Goal: Transaction & Acquisition: Purchase product/service

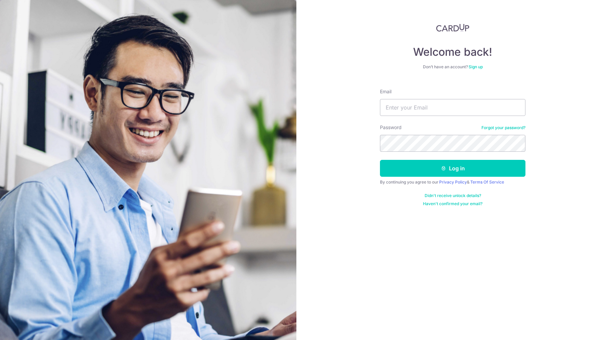
click at [0, 340] on com-1password-button at bounding box center [0, 340] width 0 height 0
type input "dasimsg@gmail.com"
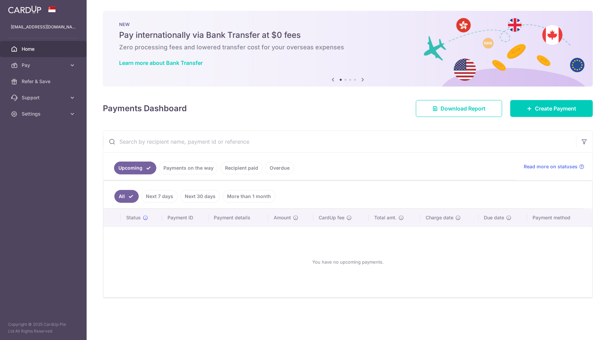
click at [181, 171] on link "Payments on the way" at bounding box center [188, 168] width 59 height 13
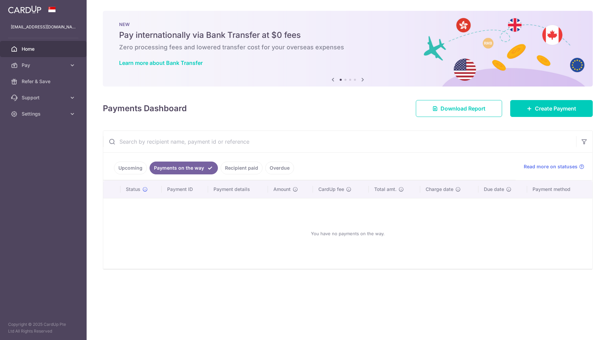
click at [246, 169] on link "Recipient paid" at bounding box center [242, 168] width 42 height 13
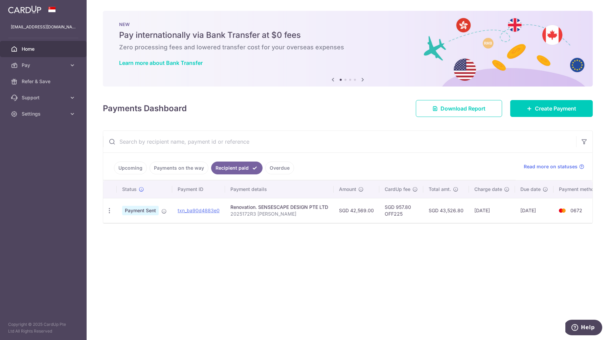
click at [282, 172] on link "Overdue" at bounding box center [279, 168] width 29 height 13
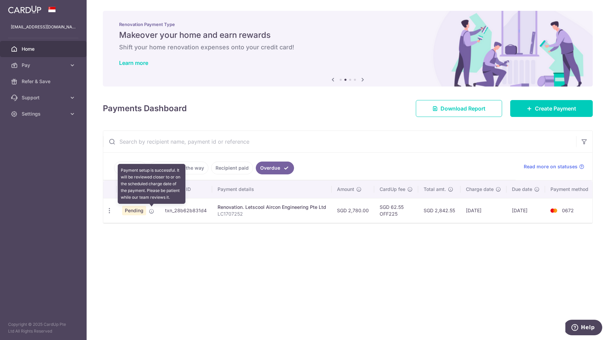
click at [152, 212] on icon at bounding box center [151, 211] width 5 height 5
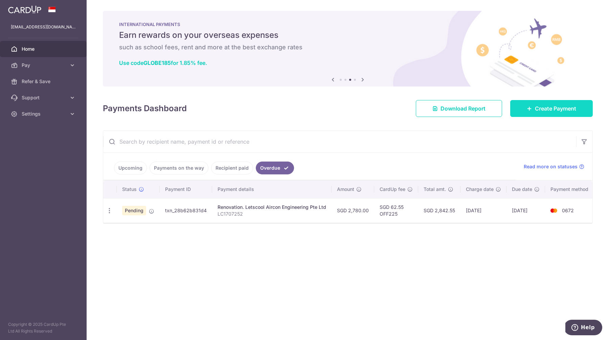
click at [551, 108] on span "Create Payment" at bounding box center [555, 109] width 41 height 8
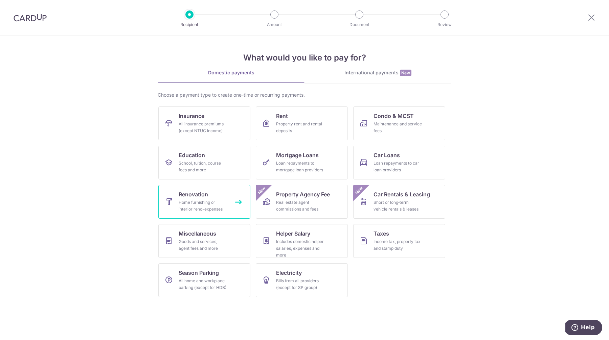
click at [208, 205] on div "Home furnishing or interior reno-expenses" at bounding box center [203, 206] width 49 height 14
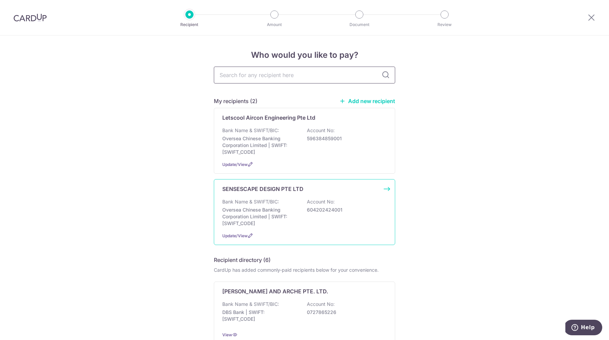
scroll to position [4, 0]
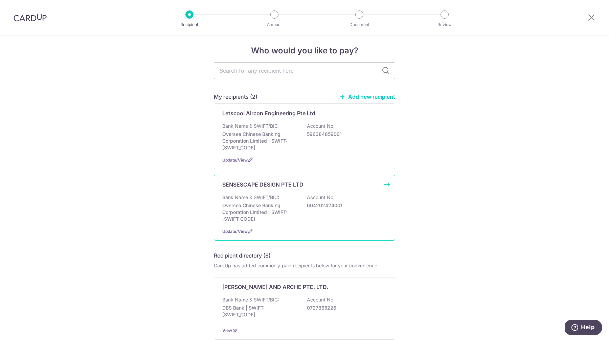
click at [387, 188] on div "SENSESCAPE DESIGN PTE LTD Bank Name & SWIFT/BIC: Oversea Chinese Banking Corpor…" at bounding box center [304, 208] width 181 height 66
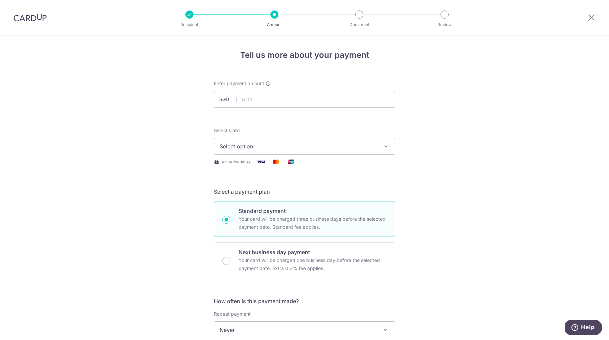
click at [312, 148] on span "Select option" at bounding box center [299, 146] width 158 height 8
click at [305, 197] on span "**** 0672" at bounding box center [305, 195] width 170 height 8
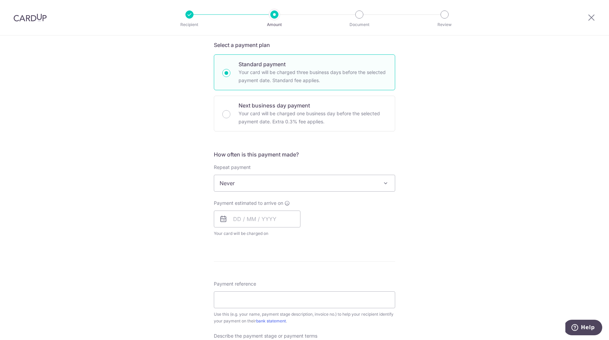
scroll to position [216, 0]
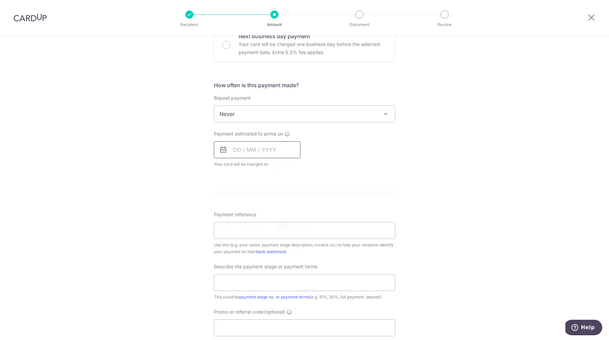
click at [254, 147] on input "text" at bounding box center [257, 149] width 87 height 17
drag, startPoint x: 281, startPoint y: 225, endPoint x: 381, endPoint y: 160, distance: 119.4
click at [281, 226] on link "16" at bounding box center [282, 225] width 11 height 11
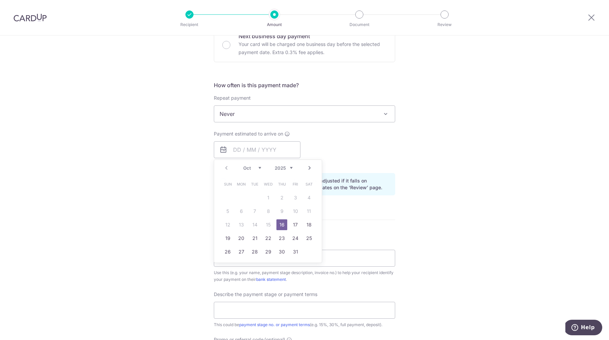
type input "16/10/2025"
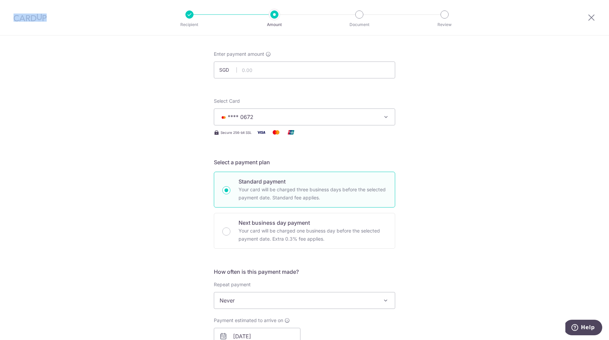
scroll to position [0, 0]
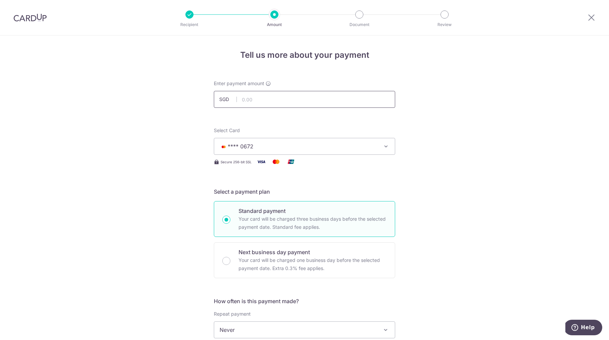
click at [255, 100] on input "text" at bounding box center [304, 99] width 181 height 17
paste input "36,101.55"
click at [247, 100] on input "36,101.55" at bounding box center [304, 99] width 181 height 17
click at [281, 97] on input "3,101.55" at bounding box center [304, 99] width 181 height 17
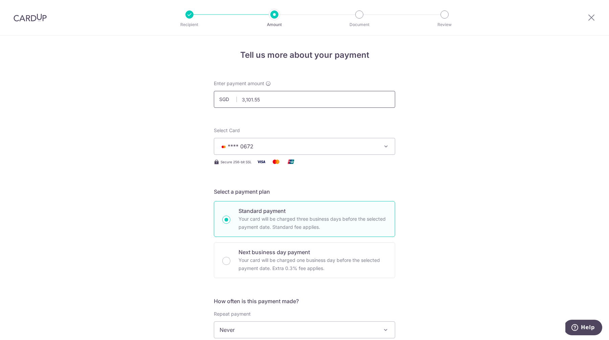
paste input "6"
type input "36,101.55"
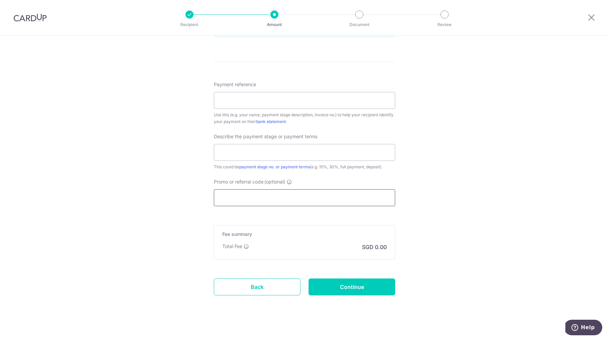
scroll to position [380, 0]
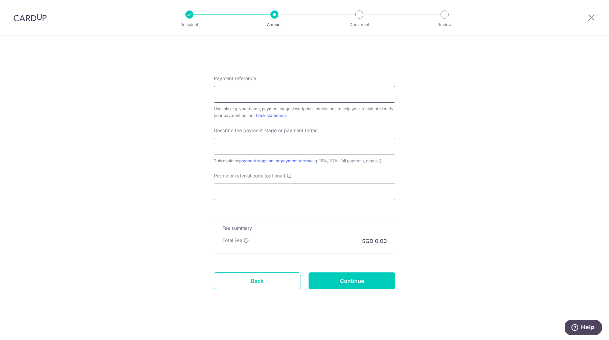
click at [247, 95] on input "Payment reference" at bounding box center [304, 94] width 181 height 17
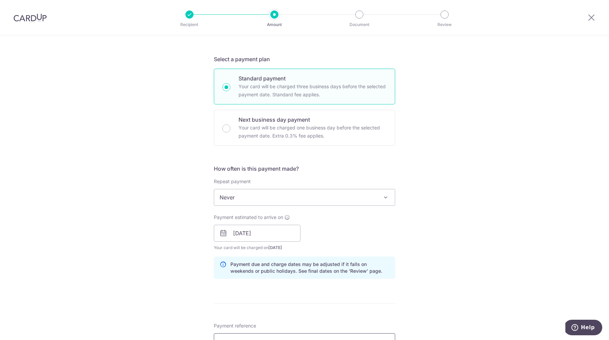
scroll to position [167, 0]
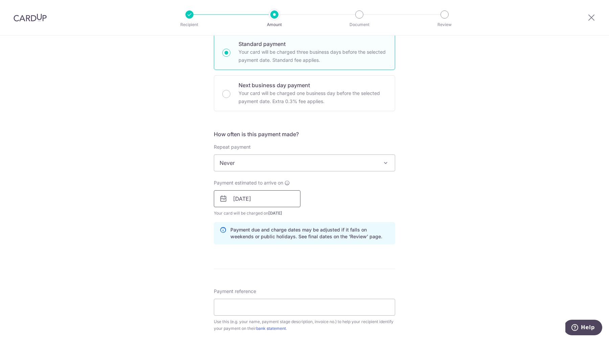
click at [279, 204] on input "[DATE]" at bounding box center [257, 199] width 87 height 17
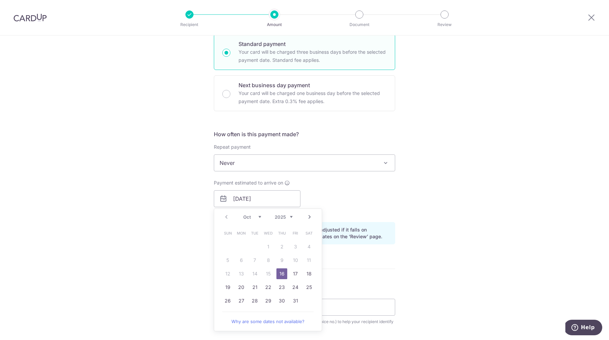
click at [280, 273] on link "16" at bounding box center [282, 274] width 11 height 11
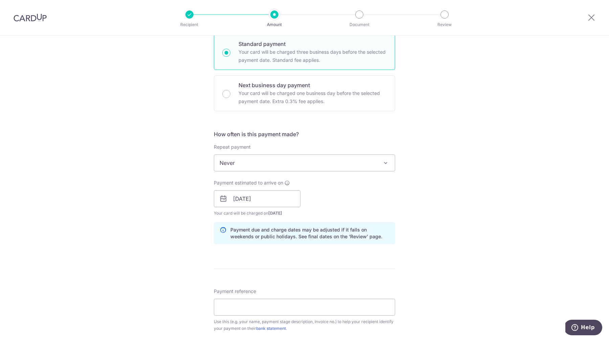
click at [430, 242] on div "Tell us more about your payment Enter payment amount SGD 36,101.55 36101.55 Sel…" at bounding box center [304, 210] width 609 height 685
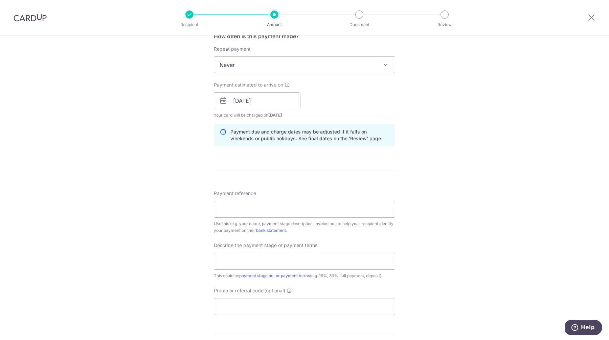
scroll to position [279, 0]
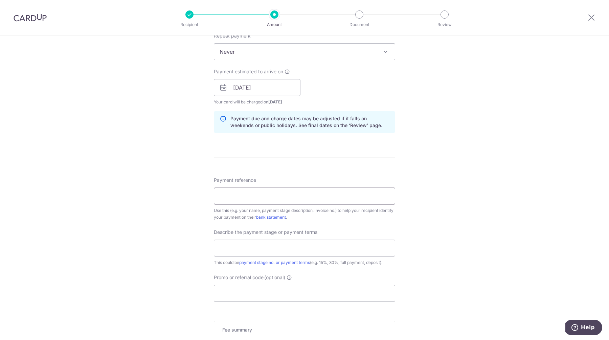
click at [253, 193] on input "Payment reference" at bounding box center [304, 196] width 181 height 17
paste input "2025172 R6"
click at [272, 197] on input "Darren Sim 2025172 R6" at bounding box center [304, 196] width 181 height 17
drag, startPoint x: 285, startPoint y: 197, endPoint x: 246, endPoint y: 197, distance: 38.9
click at [248, 196] on input "Darren Sim 2025172R6" at bounding box center [304, 196] width 181 height 17
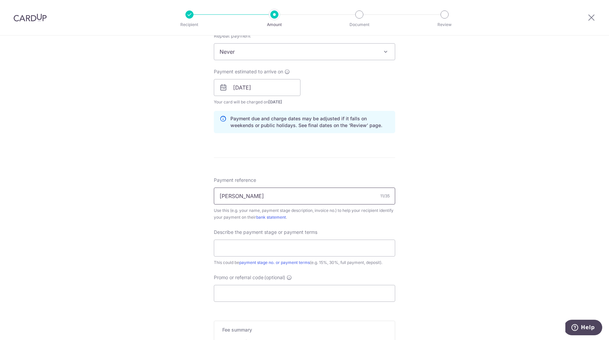
click at [214, 195] on input "Darren Sim" at bounding box center [304, 196] width 181 height 17
paste input "2025172R6"
type input "2025172R6 [PERSON_NAME]"
click at [479, 248] on div "Tell us more about your payment Enter payment amount SGD 36,101.55 36101.55 Sel…" at bounding box center [304, 99] width 609 height 685
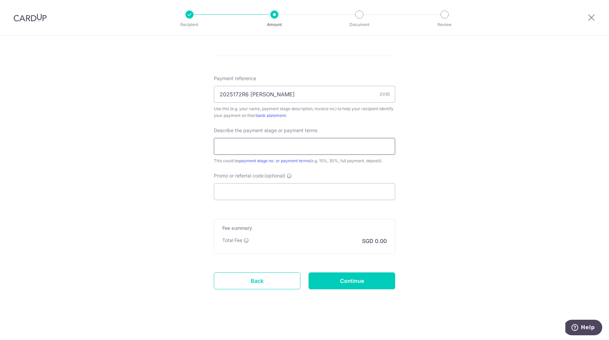
click at [277, 145] on input "text" at bounding box center [304, 146] width 181 height 17
paste input "35% amount"
type input "35%"
click at [318, 196] on input "Promo or referral code (optional)" at bounding box center [304, 191] width 181 height 17
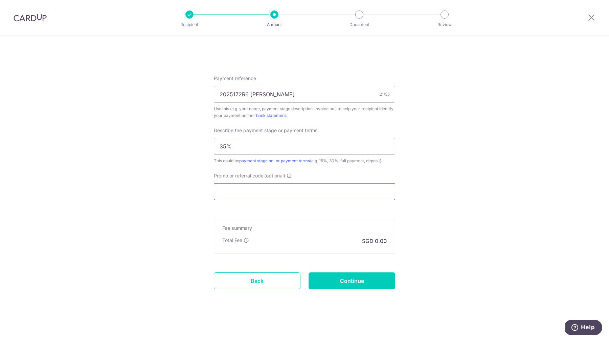
click at [271, 189] on input "Promo or referral code (optional)" at bounding box center [304, 191] width 181 height 17
paste input "OFF225"
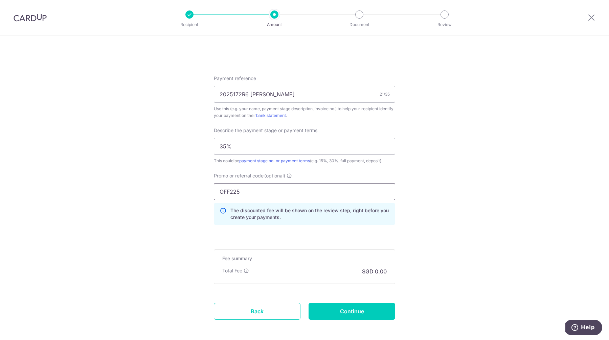
type input "OFF225"
drag, startPoint x: 301, startPoint y: 239, endPoint x: 307, endPoint y: 235, distance: 7.0
click at [302, 239] on form "Enter payment amount SGD 36,101.55 36101.55 Select Card **** 0672 Add credit ca…" at bounding box center [304, 19] width 181 height 639
click at [357, 308] on input "Continue" at bounding box center [352, 311] width 87 height 17
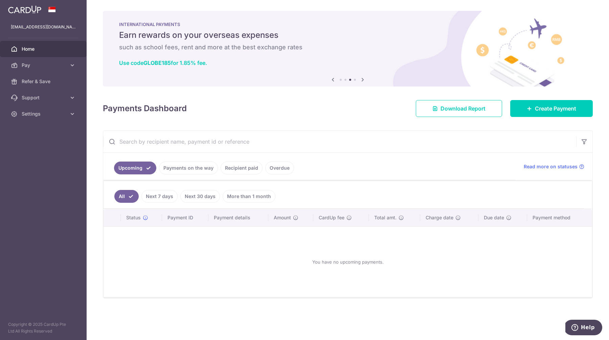
click at [237, 168] on link "Recipient paid" at bounding box center [242, 168] width 42 height 13
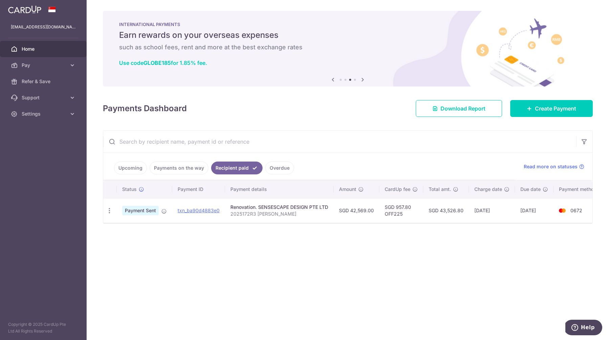
scroll to position [0, 9]
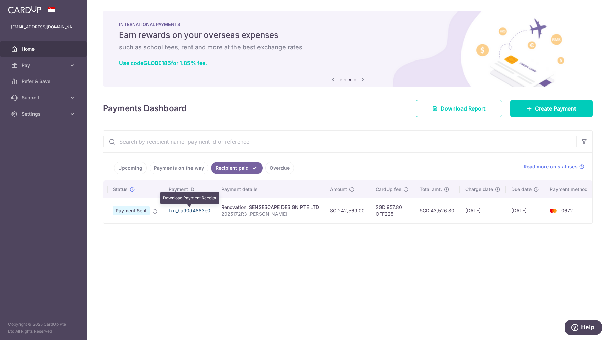
click at [185, 211] on link "txn_ba90d4883e0" at bounding box center [190, 211] width 42 height 6
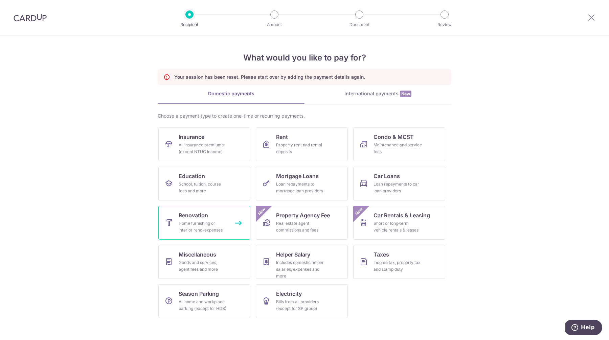
click at [216, 229] on div "Home furnishing or interior reno-expenses" at bounding box center [203, 227] width 49 height 14
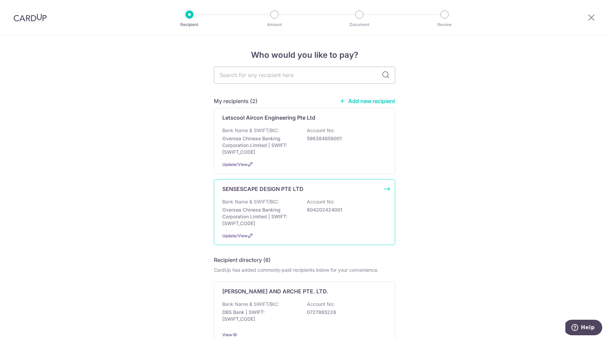
click at [372, 207] on div "Bank Name & SWIFT/BIC: Oversea Chinese Banking Corporation Limited | SWIFT: [SW…" at bounding box center [304, 213] width 164 height 28
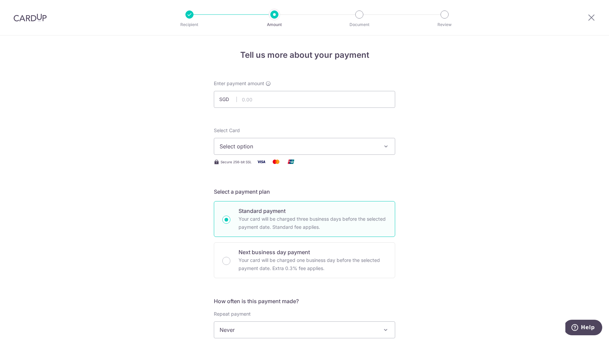
scroll to position [353, 0]
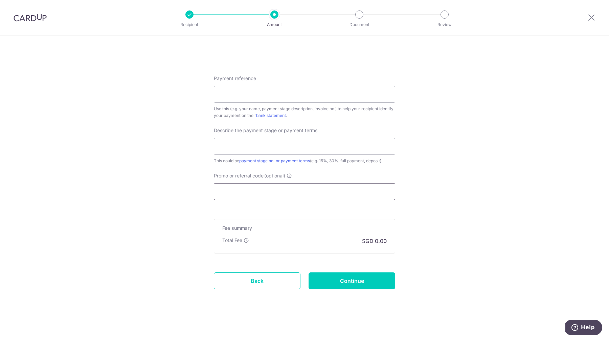
click at [298, 191] on input "Promo or referral code (optional)" at bounding box center [304, 191] width 181 height 17
paste input "OFF225"
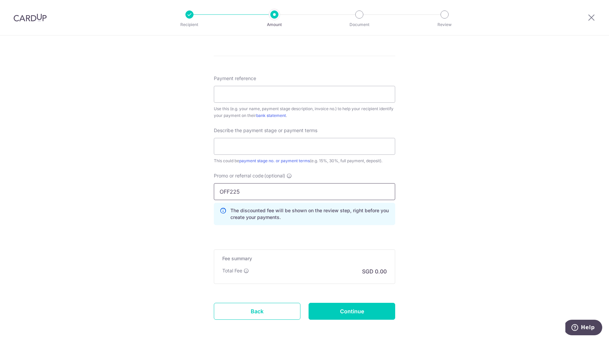
type input "OFF225"
click at [460, 214] on div "Tell us more about your payment Enter payment amount SGD Select Card Select opt…" at bounding box center [304, 27] width 609 height 688
click at [244, 147] on input "text" at bounding box center [304, 146] width 181 height 17
paste input "35%"
type input "35%"
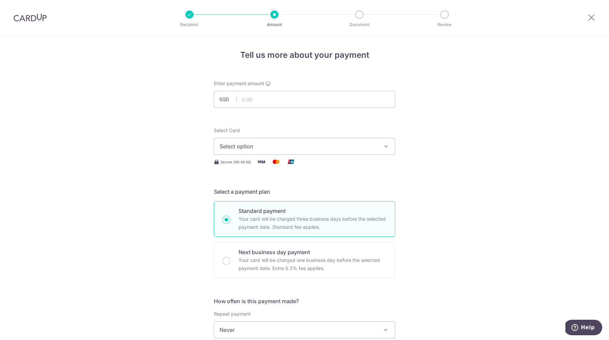
scroll to position [383, 0]
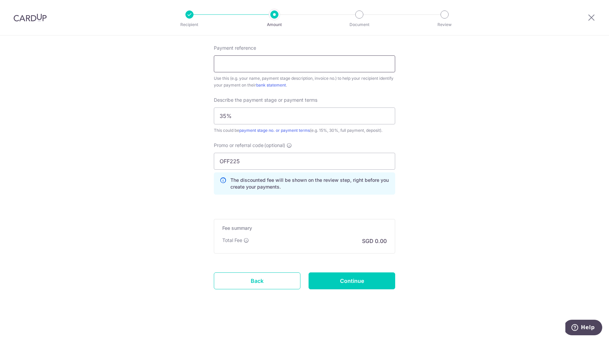
click at [250, 67] on input "Payment reference" at bounding box center [304, 64] width 181 height 17
paste input "2025172 R6"
type input "2025172R6 Darren Sim"
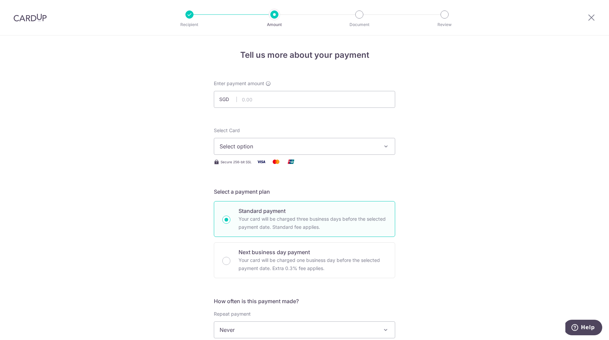
click at [272, 142] on span "Select option" at bounding box center [299, 146] width 158 height 8
click at [283, 193] on span "**** 0672" at bounding box center [305, 195] width 170 height 8
click at [259, 101] on input "text" at bounding box center [304, 99] width 181 height 17
paste input "36,101.55"
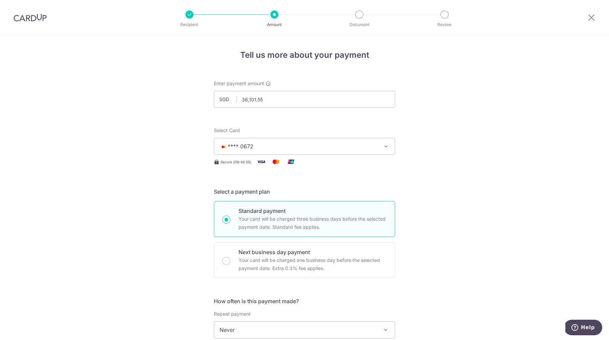
type input "36,101.55"
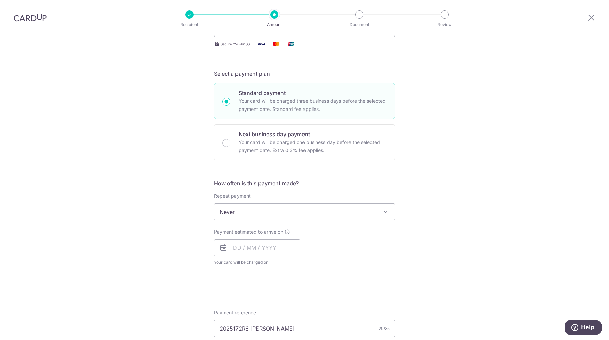
scroll to position [223, 0]
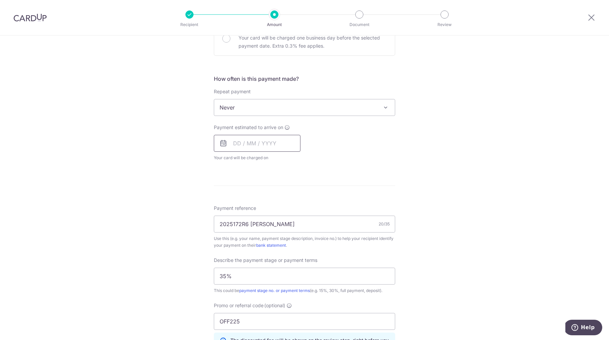
drag, startPoint x: 247, startPoint y: 146, endPoint x: 224, endPoint y: 145, distance: 23.4
click at [247, 146] on input "text" at bounding box center [257, 143] width 87 height 17
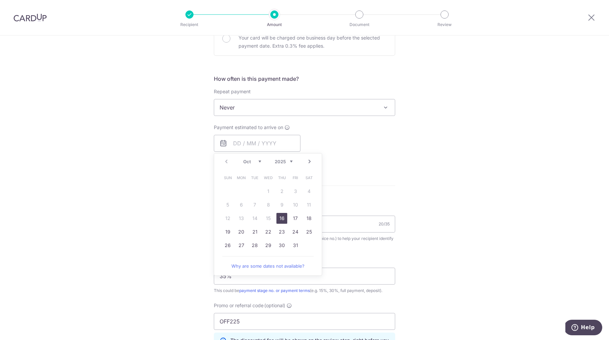
click at [279, 220] on link "16" at bounding box center [282, 218] width 11 height 11
type input "[DATE]"
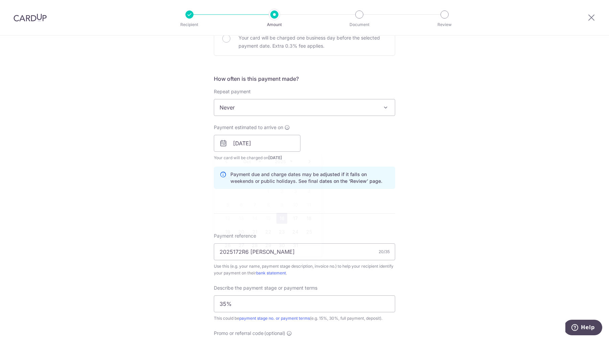
click at [397, 195] on div "Tell us more about your payment Enter payment amount SGD 36,101.55 36101.55 Sel…" at bounding box center [304, 171] width 609 height 716
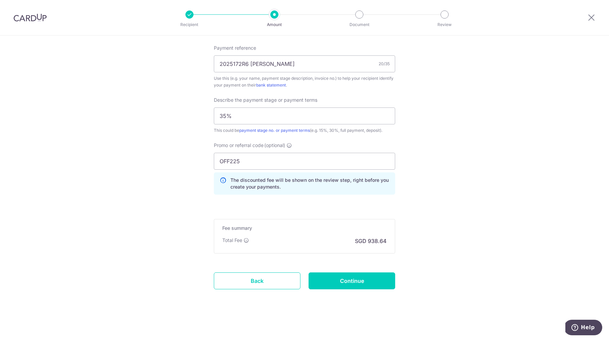
scroll to position [402, 0]
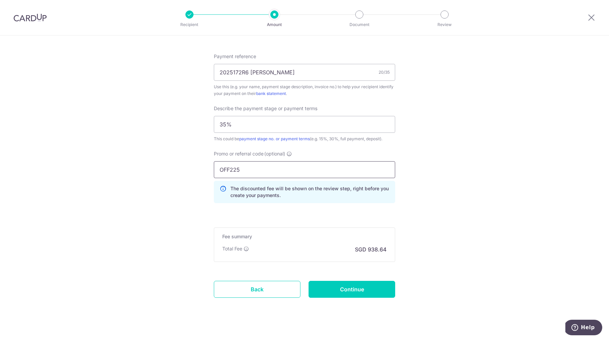
click at [301, 173] on input "OFF225" at bounding box center [304, 169] width 181 height 17
click at [271, 169] on input "Promo or referral code (optional)" at bounding box center [304, 169] width 181 height 17
paste input "3HOME25R"
type input "3HOME25R"
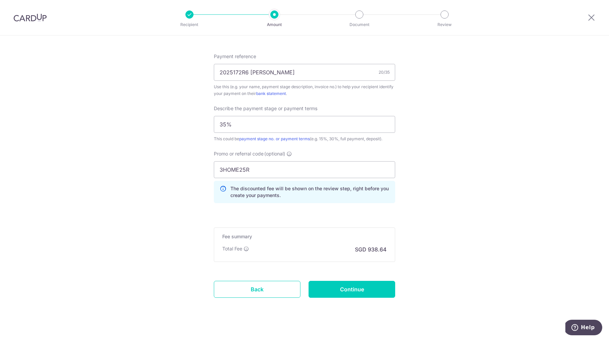
click at [344, 293] on input "Continue" at bounding box center [352, 289] width 87 height 17
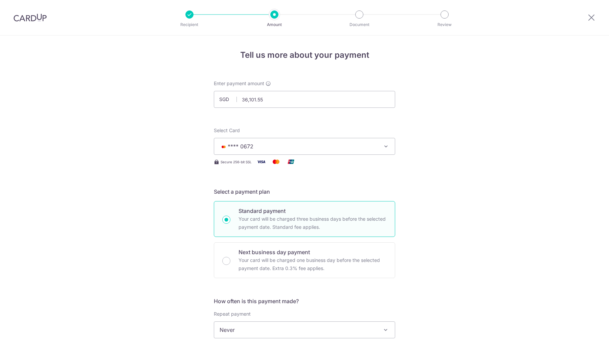
scroll to position [420, 0]
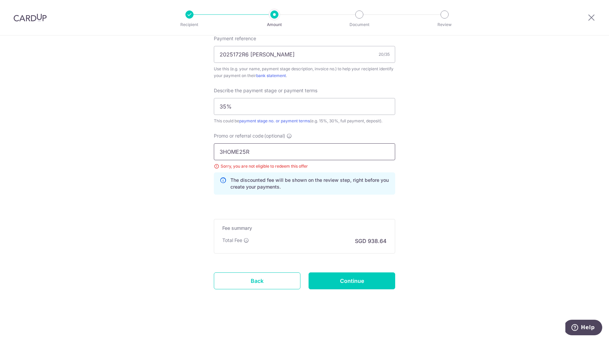
click at [267, 150] on input "3HOME25R" at bounding box center [304, 151] width 181 height 17
paste input "OFF225"
type input "OFF225"
drag, startPoint x: 368, startPoint y: 278, endPoint x: 365, endPoint y: 276, distance: 3.7
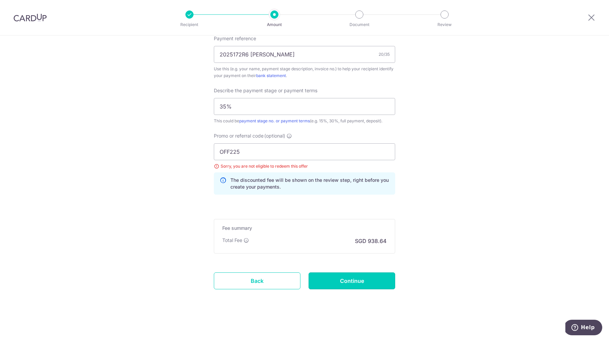
click at [368, 278] on input "Continue" at bounding box center [352, 281] width 87 height 17
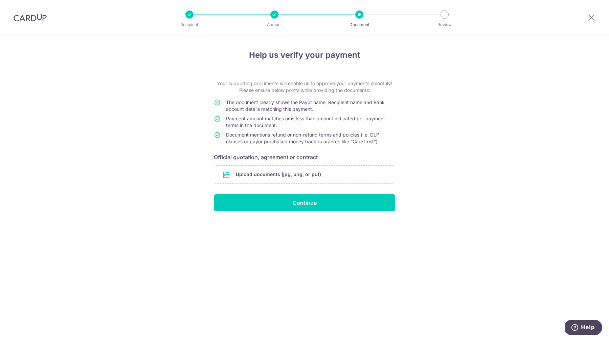
click at [272, 15] on div at bounding box center [274, 14] width 8 height 8
click at [289, 36] on div "Recipient Amount Document Review Help us verify your payment Your supporting do…" at bounding box center [304, 170] width 609 height 340
click at [411, 172] on div "Help us verify your payment Your supporting documents will enable us to approve…" at bounding box center [304, 188] width 609 height 305
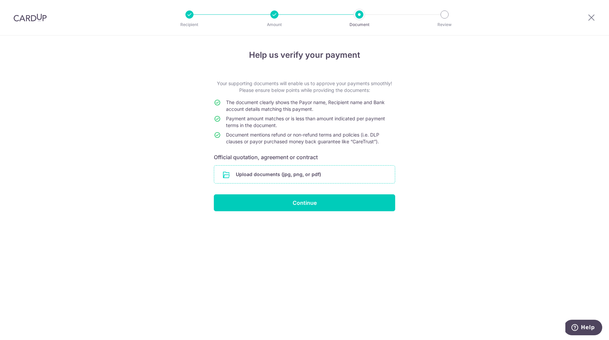
click at [302, 178] on input "file" at bounding box center [304, 175] width 181 height 18
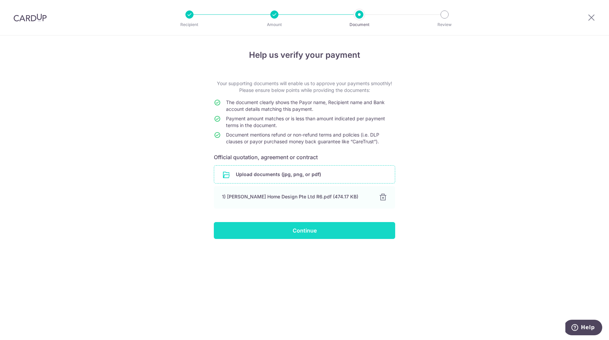
click at [318, 234] on input "Continue" at bounding box center [304, 230] width 181 height 17
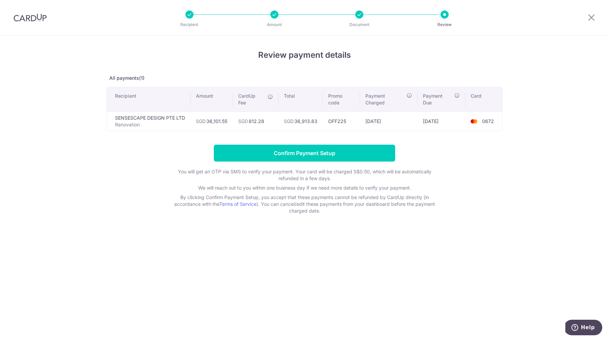
drag, startPoint x: 266, startPoint y: 121, endPoint x: 249, endPoint y: 121, distance: 16.9
click at [249, 121] on td "SGD 812.28" at bounding box center [256, 121] width 46 height 19
click at [296, 123] on td "SGD 36,913.83" at bounding box center [301, 121] width 44 height 19
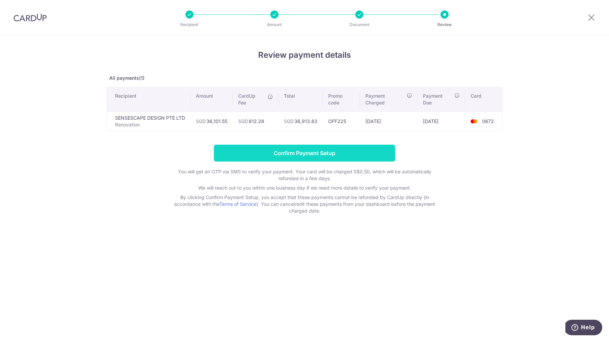
click at [280, 157] on input "Confirm Payment Setup" at bounding box center [304, 153] width 181 height 17
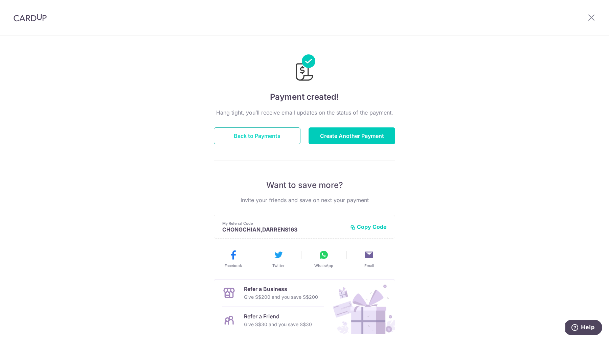
click at [252, 137] on button "Back to Payments" at bounding box center [257, 136] width 87 height 17
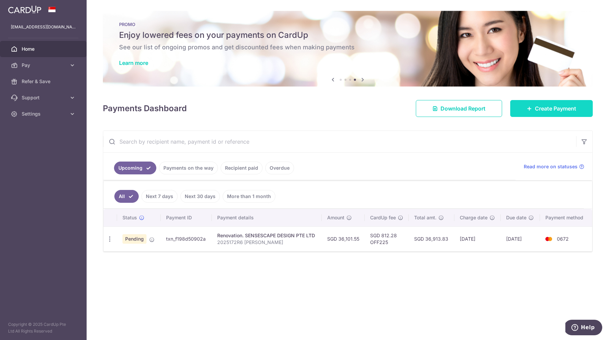
click at [531, 110] on icon at bounding box center [529, 108] width 5 height 5
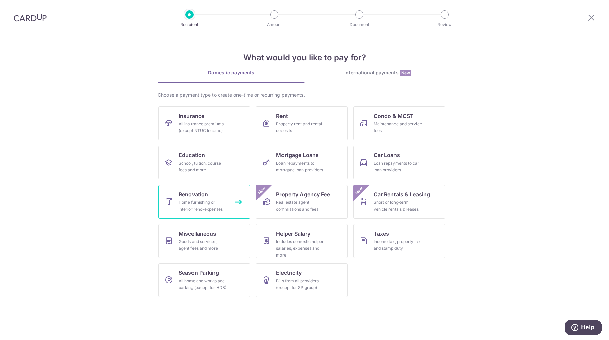
click at [229, 199] on link "Renovation Home furnishing or interior reno-expenses" at bounding box center [204, 202] width 92 height 34
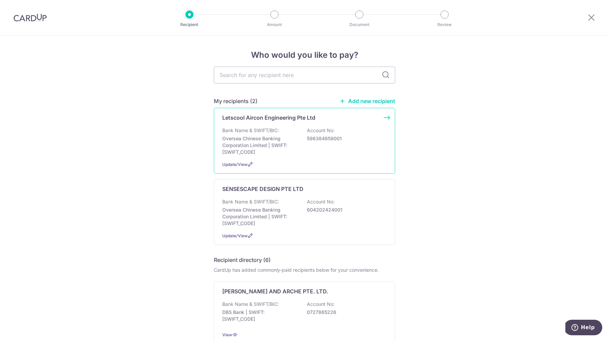
click at [283, 135] on p "Oversea Chinese Banking Corporation Limited | SWIFT: OCBCSGSGXXX" at bounding box center [260, 145] width 76 height 20
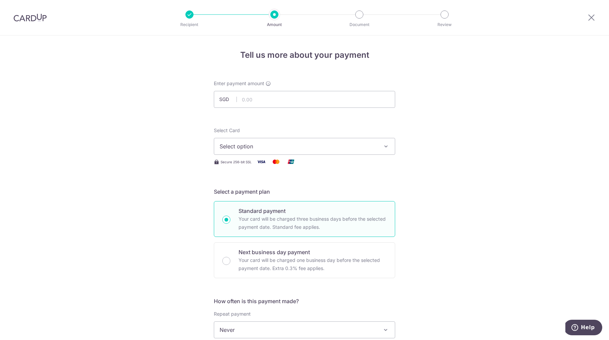
click at [265, 103] on input "text" at bounding box center [304, 99] width 181 height 17
paste input "4,850"
type input "4,850.00"
click at [291, 149] on span "Select option" at bounding box center [299, 146] width 158 height 8
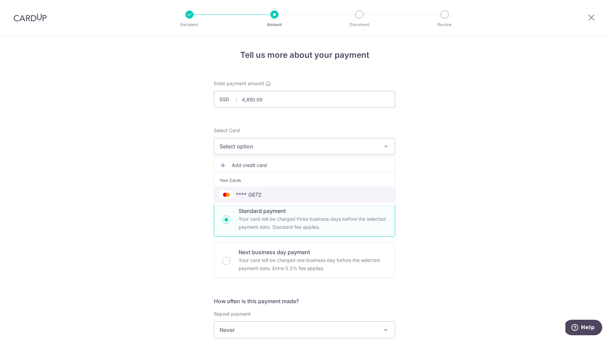
click at [298, 191] on span "**** 0672" at bounding box center [305, 195] width 170 height 8
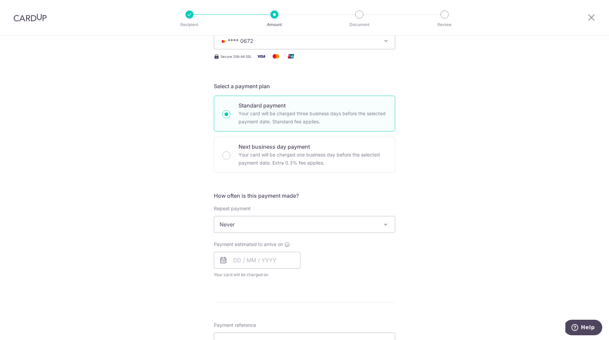
scroll to position [161, 0]
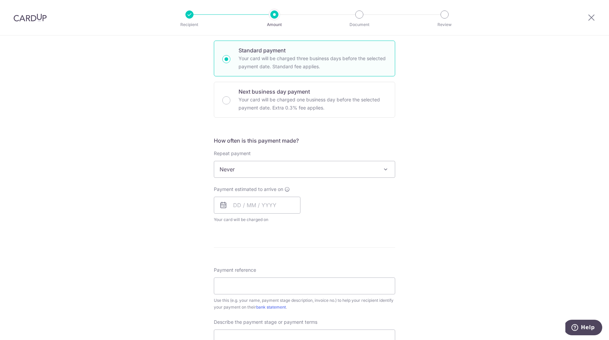
click at [345, 166] on span "Never" at bounding box center [304, 169] width 181 height 16
click at [445, 190] on div "Tell us more about your payment Enter payment amount SGD 4,850.00 4850.00 Selec…" at bounding box center [304, 204] width 609 height 658
click at [258, 203] on input "text" at bounding box center [257, 205] width 87 height 17
click at [279, 279] on link "16" at bounding box center [282, 280] width 11 height 11
type input "[DATE]"
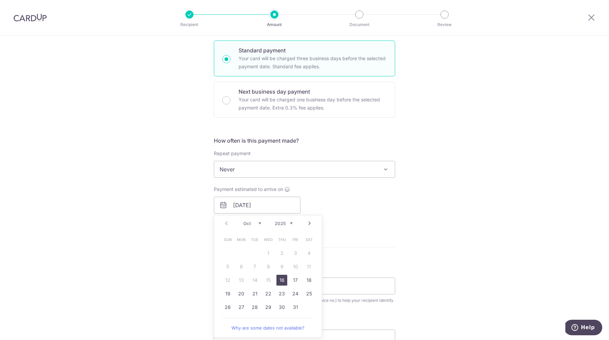
click at [0, 0] on div "Payment due and charge dates may be adjusted if it falls on weekends or public …" at bounding box center [0, 0] width 0 height 0
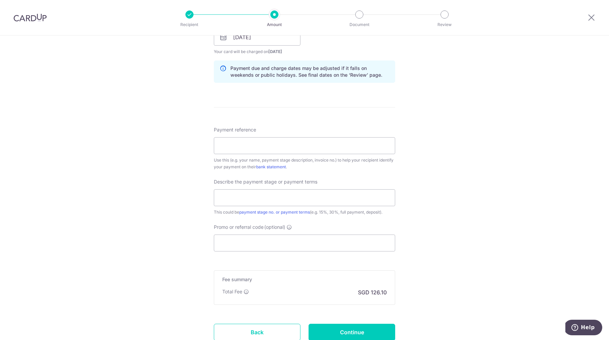
scroll to position [353, 0]
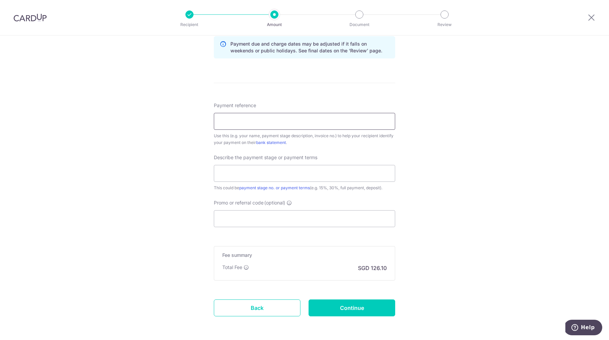
click at [256, 121] on input "Payment reference" at bounding box center [304, 121] width 181 height 17
paste input "2025100003"
paste input "LC1707252"
type input "2025100003 / LC1707252 [PERSON_NAME]"
click at [284, 172] on input "text" at bounding box center [304, 173] width 181 height 17
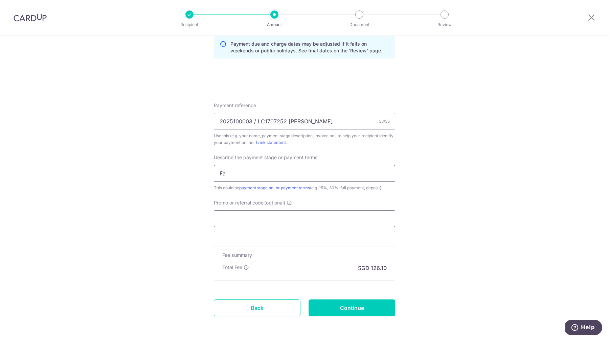
type input "Fan"
type input "Final Payment"
click at [460, 260] on div "Tell us more about your payment Enter payment amount SGD 4,850.00 4850.00 Selec…" at bounding box center [304, 24] width 609 height 685
click at [262, 218] on input "Promo or referral code (optional)" at bounding box center [304, 219] width 181 height 17
paste input "OFF225"
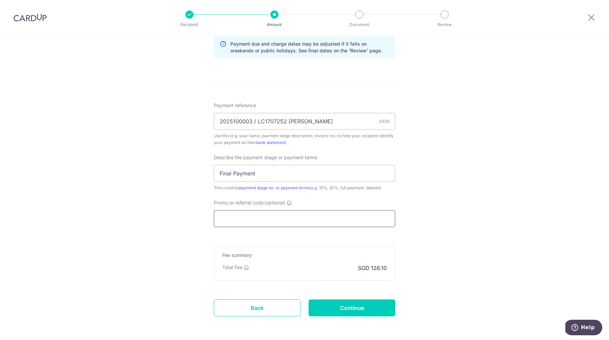
type input "OFF225"
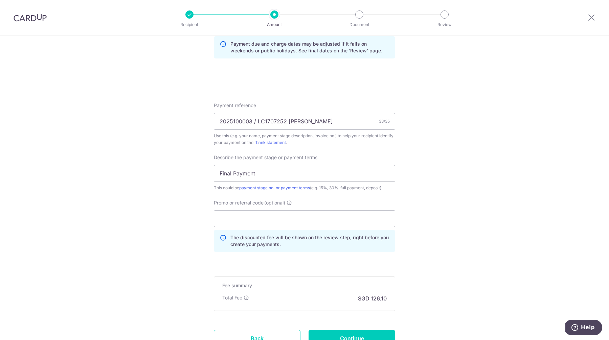
click at [455, 245] on div "Tell us more about your payment Enter payment amount SGD 4,850.00 4850.00 Selec…" at bounding box center [304, 40] width 609 height 716
drag, startPoint x: 327, startPoint y: 220, endPoint x: 335, endPoint y: 222, distance: 8.9
click at [327, 220] on input "Promo or referral code (optional)" at bounding box center [304, 219] width 181 height 17
paste input "OFF225"
type input "OFF225"
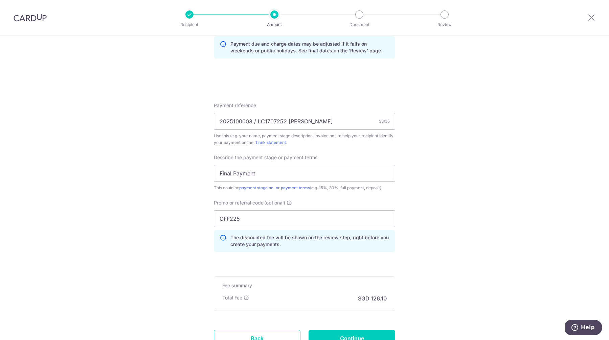
click at [461, 260] on div "Tell us more about your payment Enter payment amount SGD 4,850.00 4850.00 Selec…" at bounding box center [304, 40] width 609 height 716
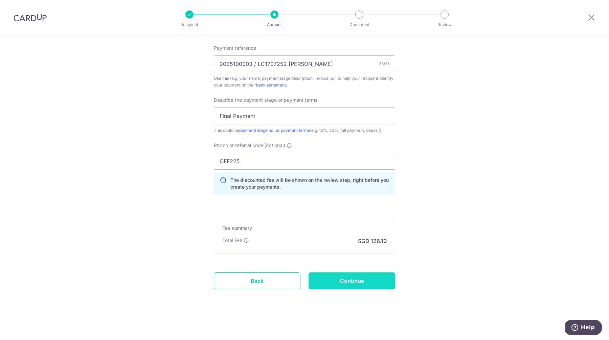
click at [353, 276] on input "Continue" at bounding box center [352, 281] width 87 height 17
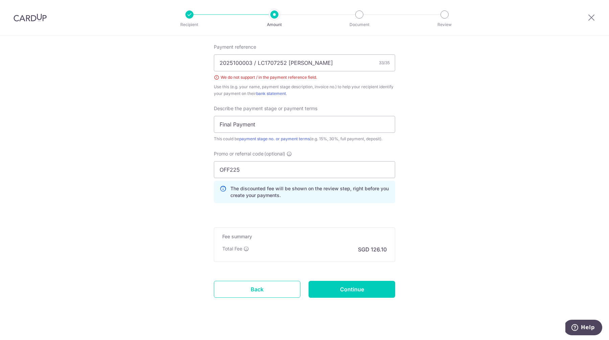
scroll to position [401, 0]
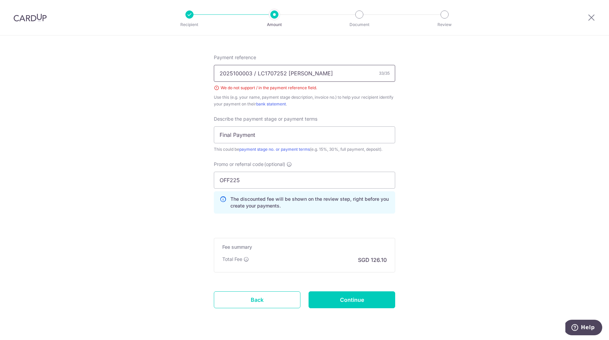
click at [255, 73] on input "2025100003 / LC1707252 [PERSON_NAME]" at bounding box center [304, 73] width 181 height 17
type input "2025100003-LC1707252 [PERSON_NAME]"
click at [372, 304] on input "Continue" at bounding box center [352, 300] width 87 height 17
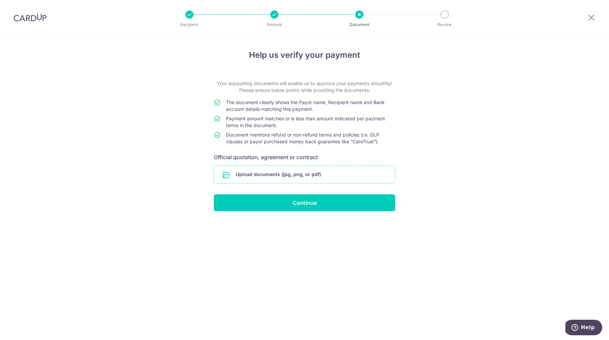
click at [301, 175] on input "file" at bounding box center [304, 175] width 181 height 18
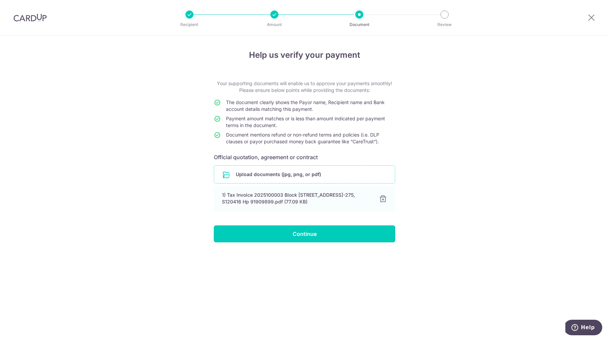
click at [329, 226] on input "Continue" at bounding box center [304, 234] width 181 height 17
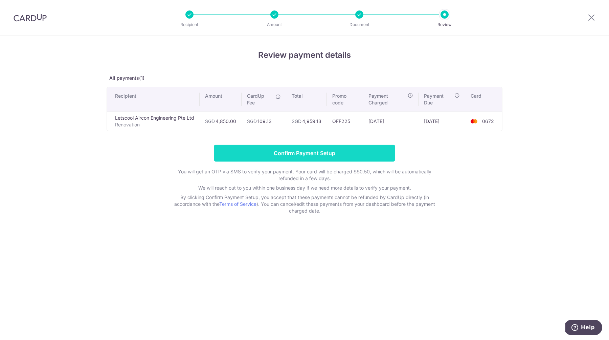
click at [326, 153] on input "Confirm Payment Setup" at bounding box center [304, 153] width 181 height 17
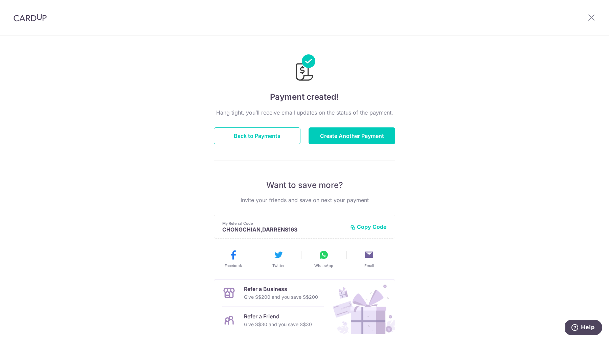
click at [279, 131] on button "Back to Payments" at bounding box center [257, 136] width 87 height 17
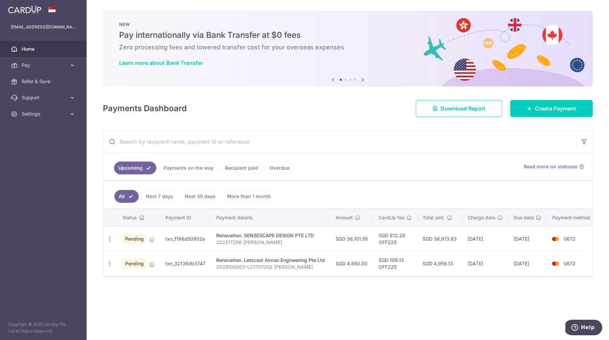
click at [187, 299] on div "× Pause Schedule Pause all future payments in this series Pause just this one p…" at bounding box center [348, 170] width 523 height 340
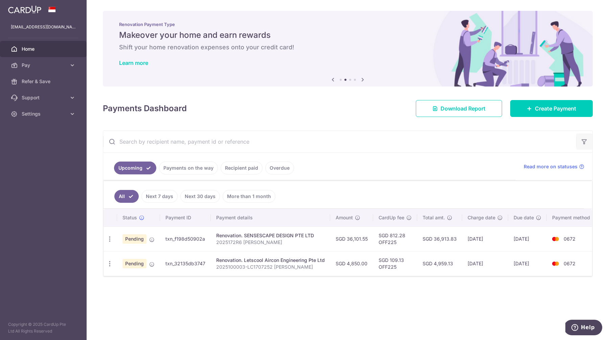
click at [587, 142] on icon "button" at bounding box center [584, 141] width 7 height 7
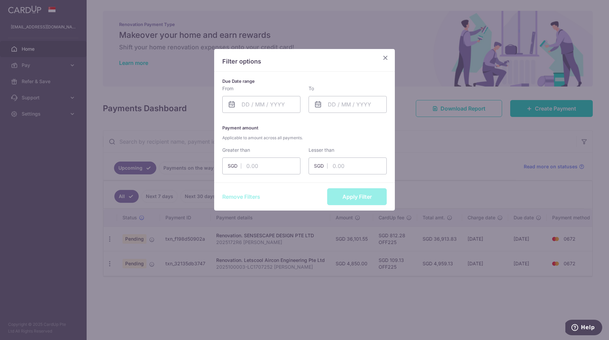
click at [386, 57] on icon "Close" at bounding box center [385, 57] width 8 height 8
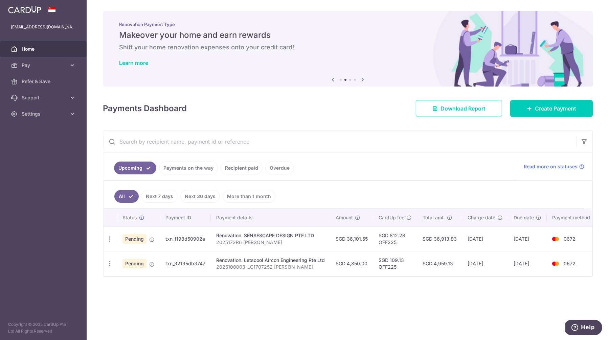
click at [157, 140] on input "text" at bounding box center [339, 142] width 473 height 22
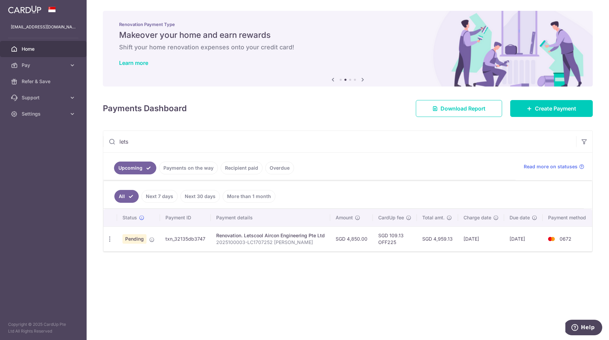
type input "lets"
click at [312, 300] on div "× Pause Schedule Pause all future payments in this series Pause just this one p…" at bounding box center [348, 170] width 523 height 340
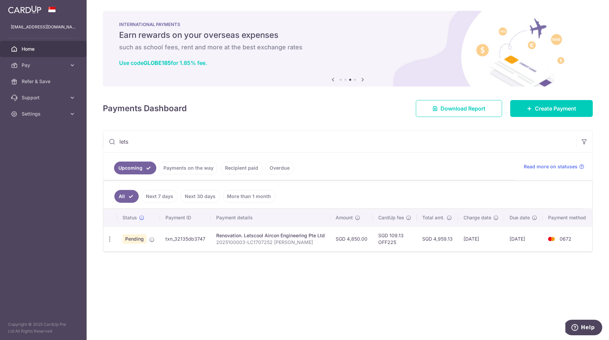
click at [277, 170] on link "Overdue" at bounding box center [279, 168] width 29 height 13
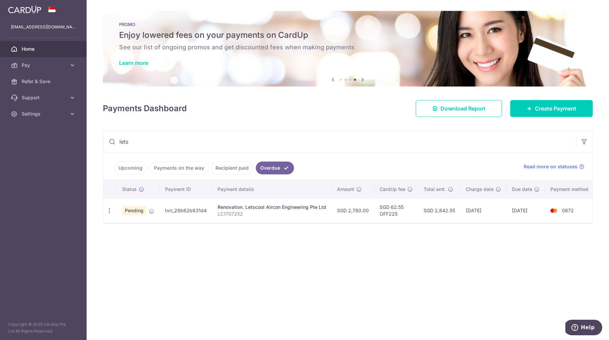
click at [177, 209] on td "txn_28b62b831d4" at bounding box center [186, 210] width 52 height 25
copy tr "txn_28b62b831d4"
click at [593, 324] on button "Help" at bounding box center [583, 328] width 38 height 16
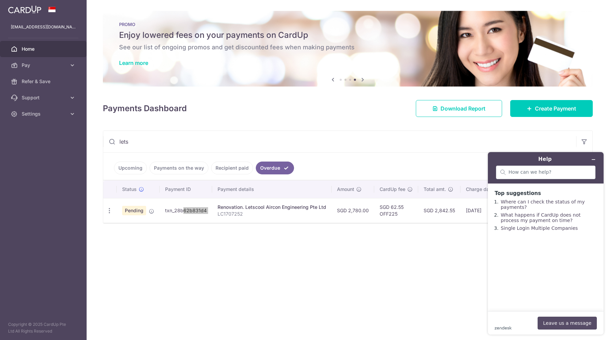
click at [560, 318] on button "Leave us a message" at bounding box center [567, 323] width 59 height 13
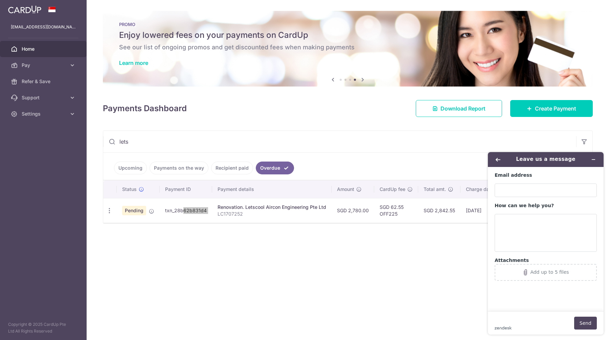
click at [510, 182] on div "Email address" at bounding box center [546, 184] width 102 height 25
click at [524, 194] on input "Email address" at bounding box center [546, 191] width 102 height 14
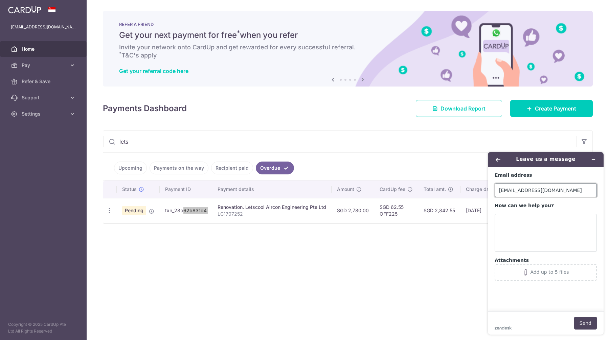
type input "[EMAIL_ADDRESS][DOMAIN_NAME]"
paste textarea "txn_28b62b831d4"
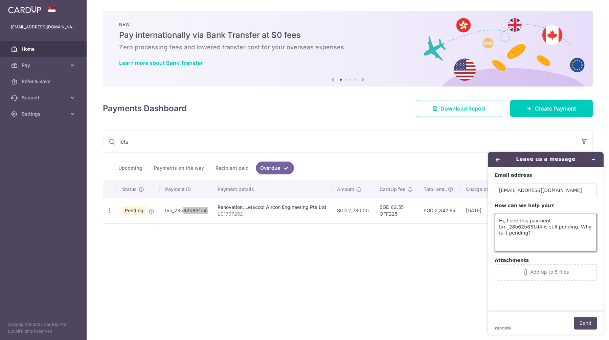
type textarea "Hi, I see this payment txn_28b62b831d4 is still pending. Why is it pending?"
click at [591, 323] on button "Send" at bounding box center [585, 323] width 23 height 13
